Goal: Task Accomplishment & Management: Manage account settings

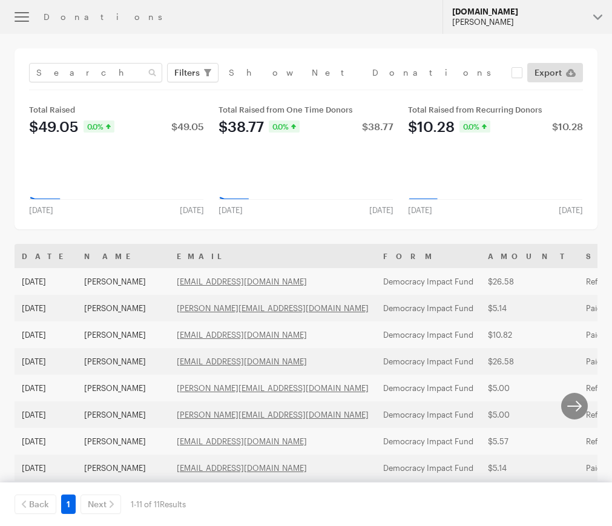
click at [597, 10] on button "JustFund.Us Melody Lee" at bounding box center [526, 17] width 169 height 34
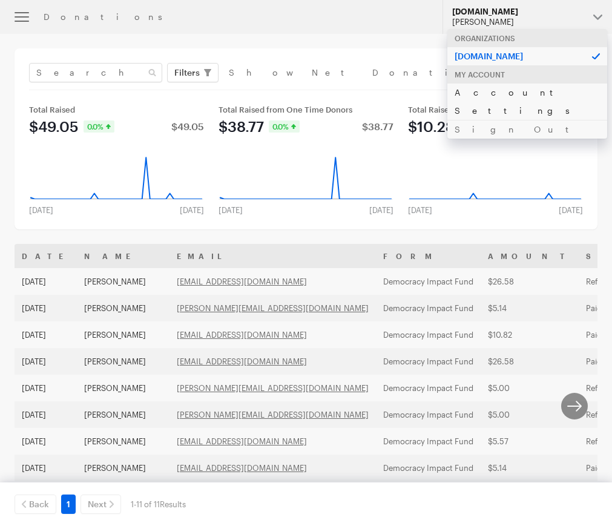
click at [524, 92] on link "Account Settings" at bounding box center [527, 101] width 160 height 37
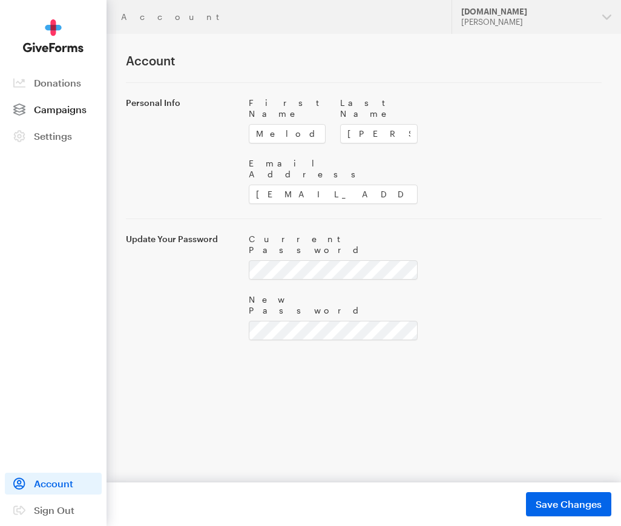
click at [44, 111] on span "Campaigns" at bounding box center [60, 108] width 53 height 11
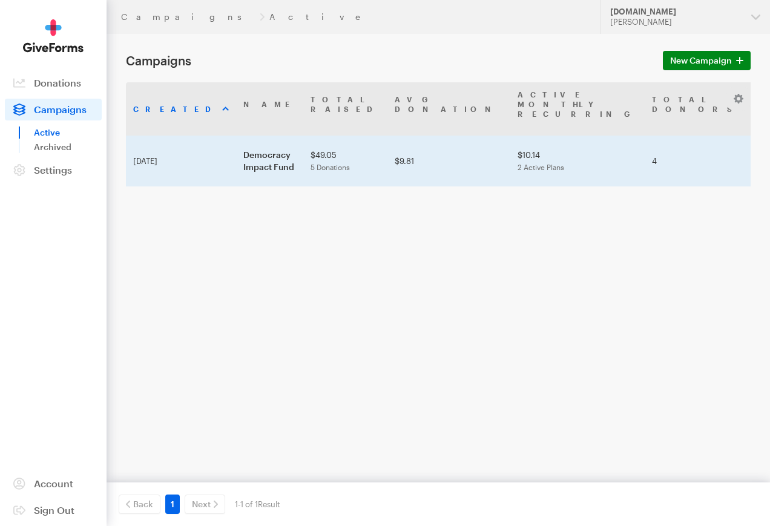
click at [236, 162] on td "Democracy Impact Fund" at bounding box center [269, 161] width 67 height 51
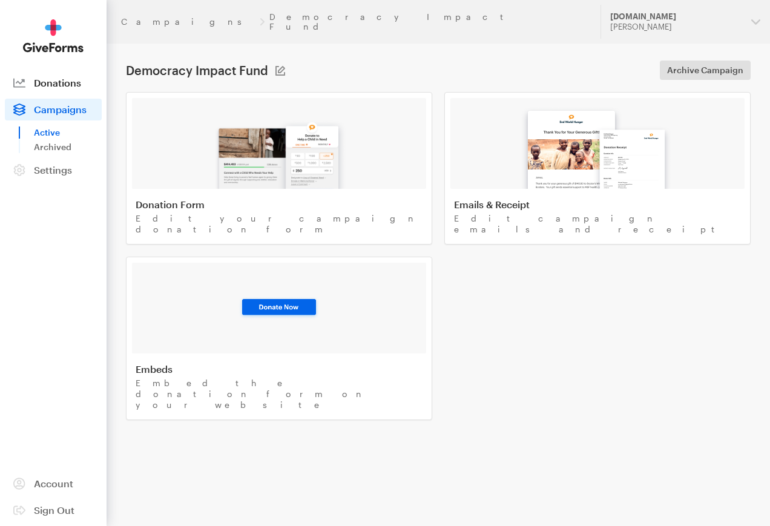
click at [53, 84] on span "Donations" at bounding box center [57, 82] width 47 height 11
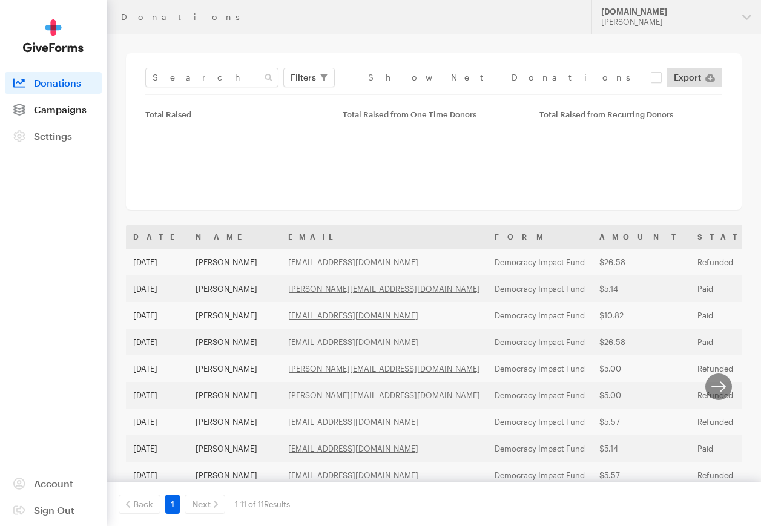
click at [66, 111] on span "Campaigns" at bounding box center [60, 108] width 53 height 11
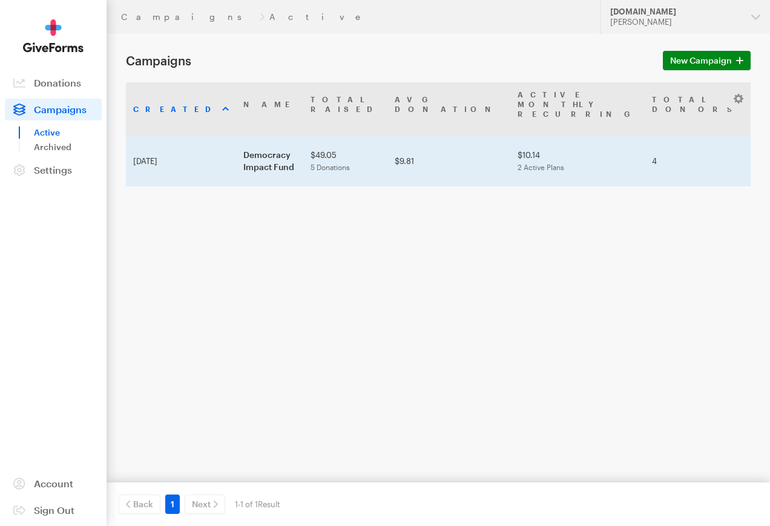
click at [236, 157] on td "Democracy Impact Fund" at bounding box center [269, 161] width 67 height 51
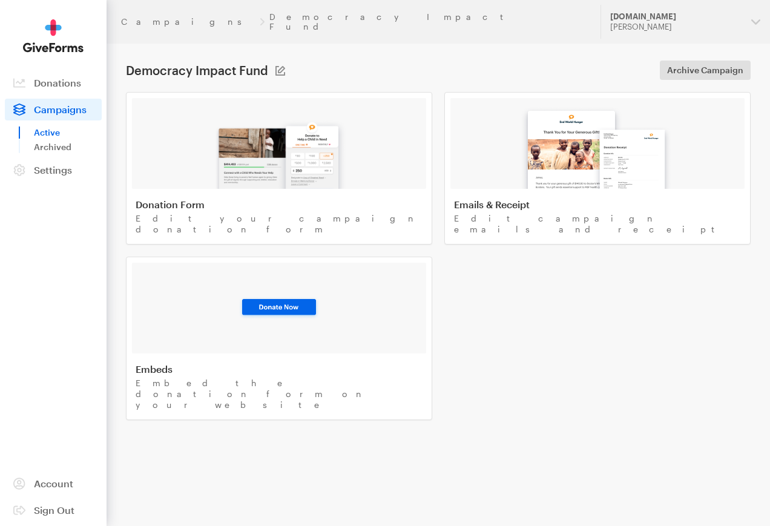
click at [526, 311] on div "Donation Form Edit your campaign donation form Emails & Receipt Edit campaign e…" at bounding box center [438, 256] width 625 height 328
click at [53, 108] on span "Campaigns" at bounding box center [60, 108] width 53 height 11
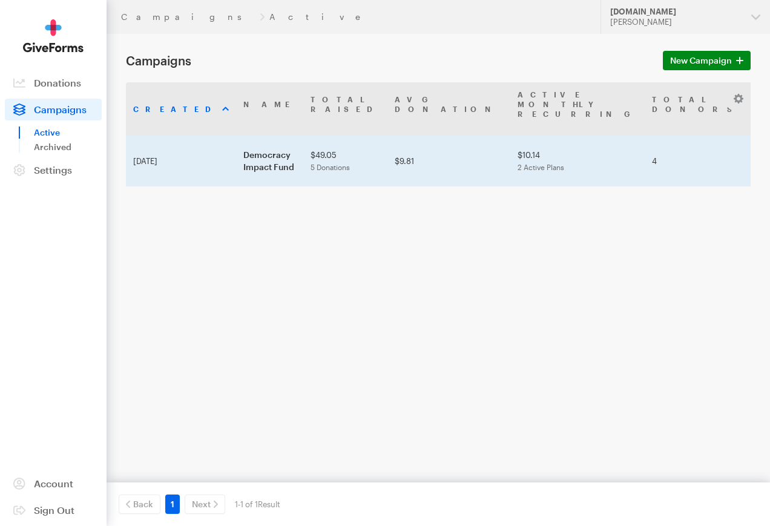
click at [310, 163] on span "5 Donations" at bounding box center [329, 167] width 39 height 8
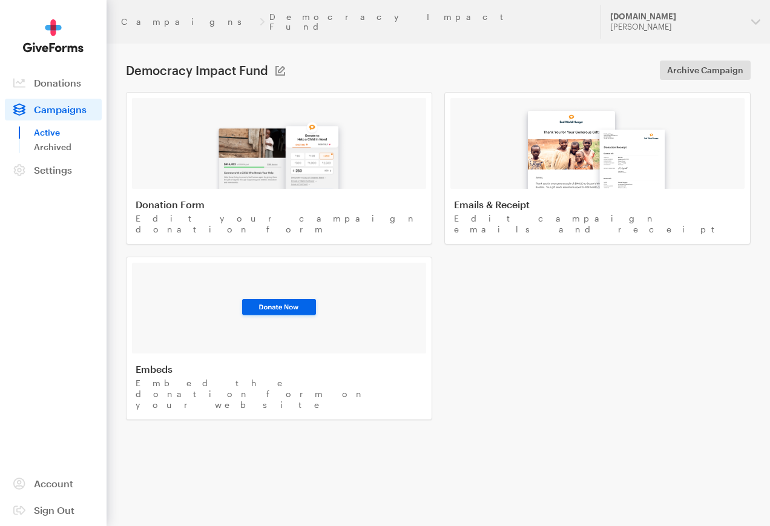
click at [57, 132] on link "Active" at bounding box center [68, 132] width 68 height 15
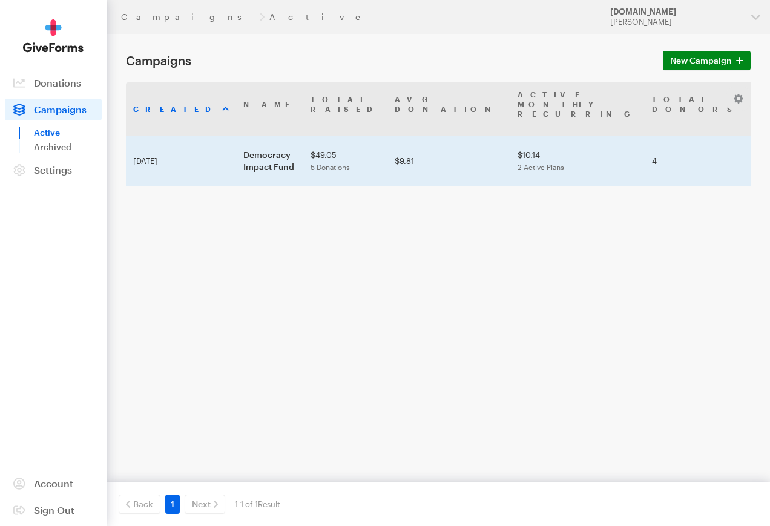
click at [236, 154] on td "Democracy Impact Fund" at bounding box center [269, 161] width 67 height 51
